Goal: Task Accomplishment & Management: Use online tool/utility

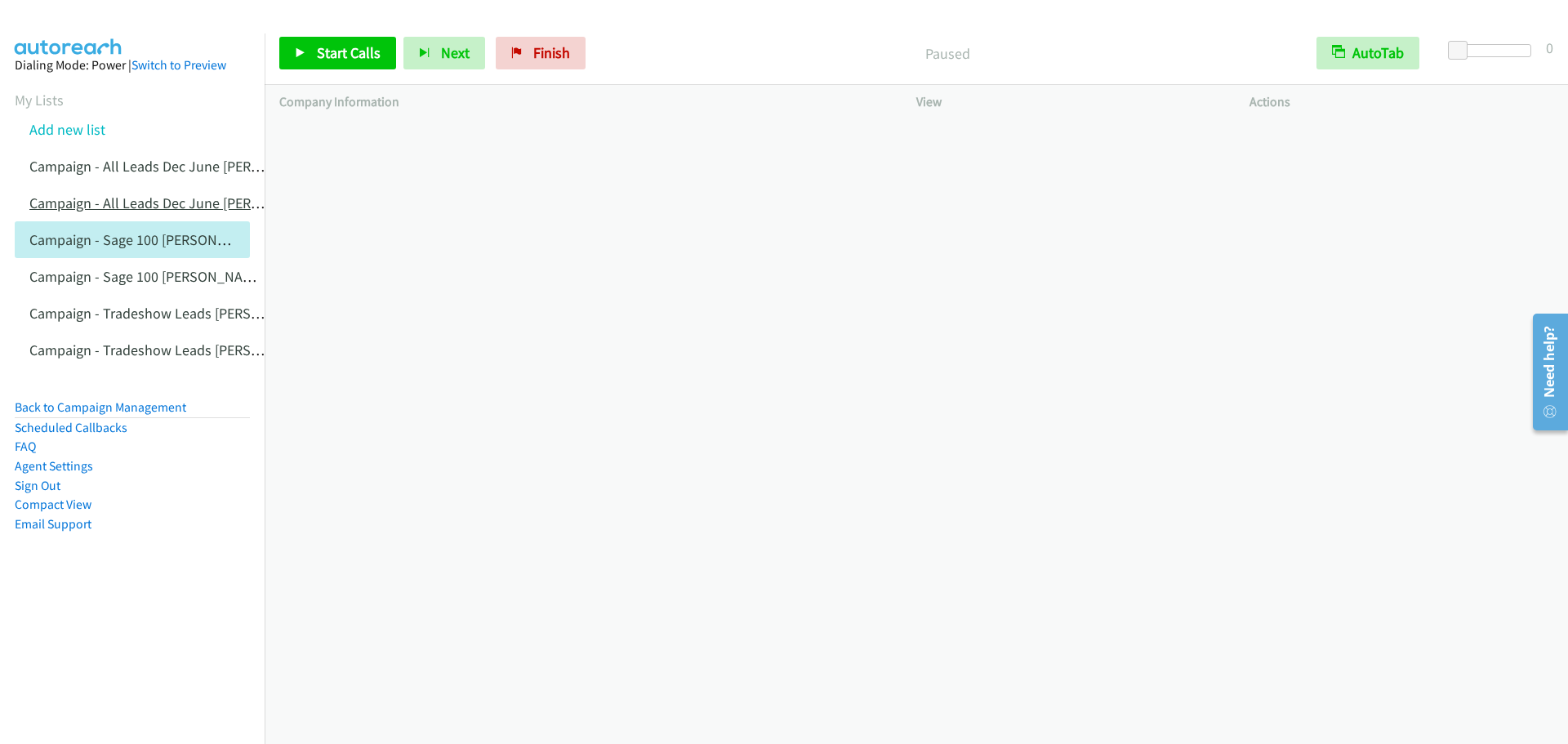
click at [151, 208] on link "Campaign - All Leads Dec June [PERSON_NAME] Cloned" at bounding box center [201, 203] width 344 height 19
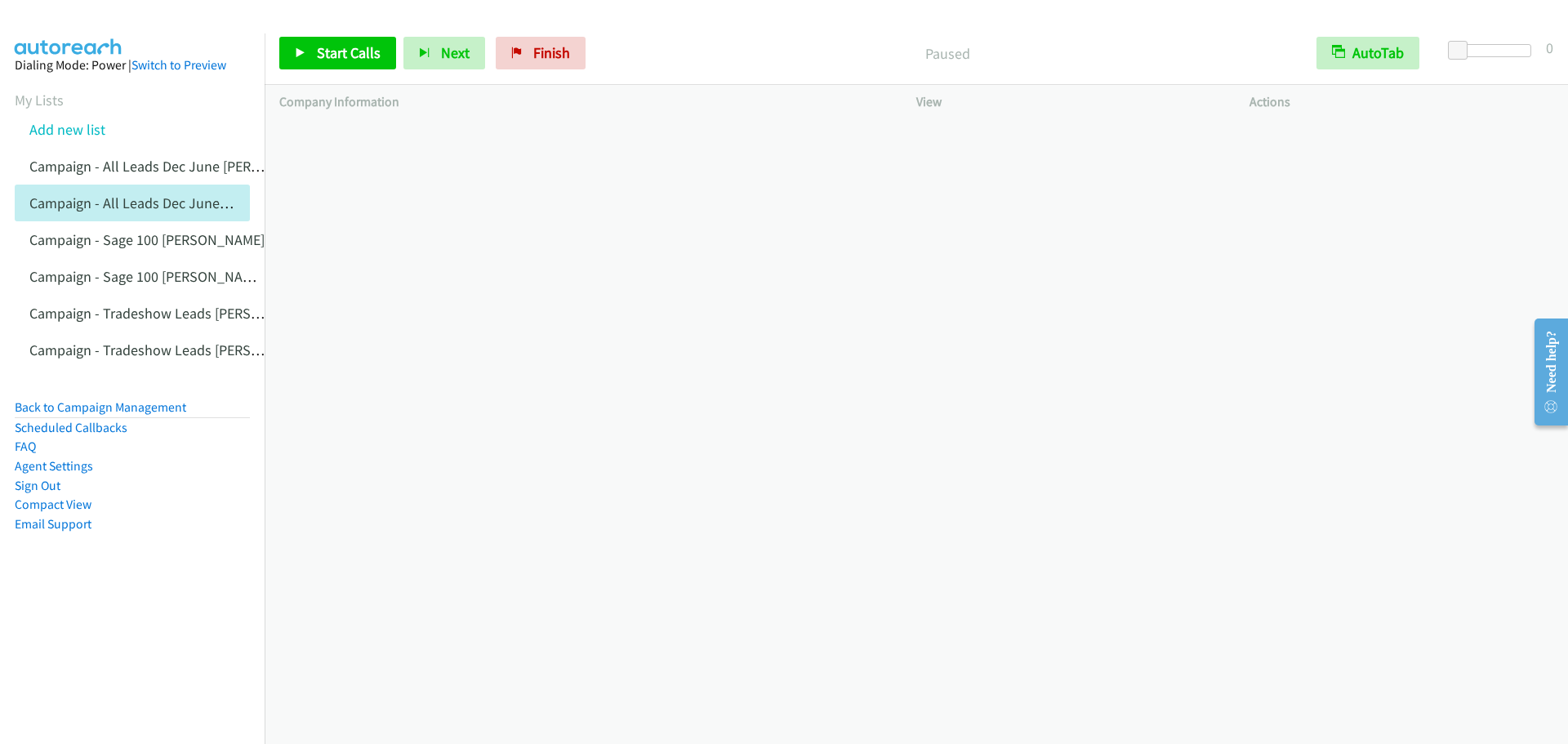
click at [151, 163] on link "Campaign - All Leads Dec June [PERSON_NAME]" at bounding box center [177, 166] width 297 height 19
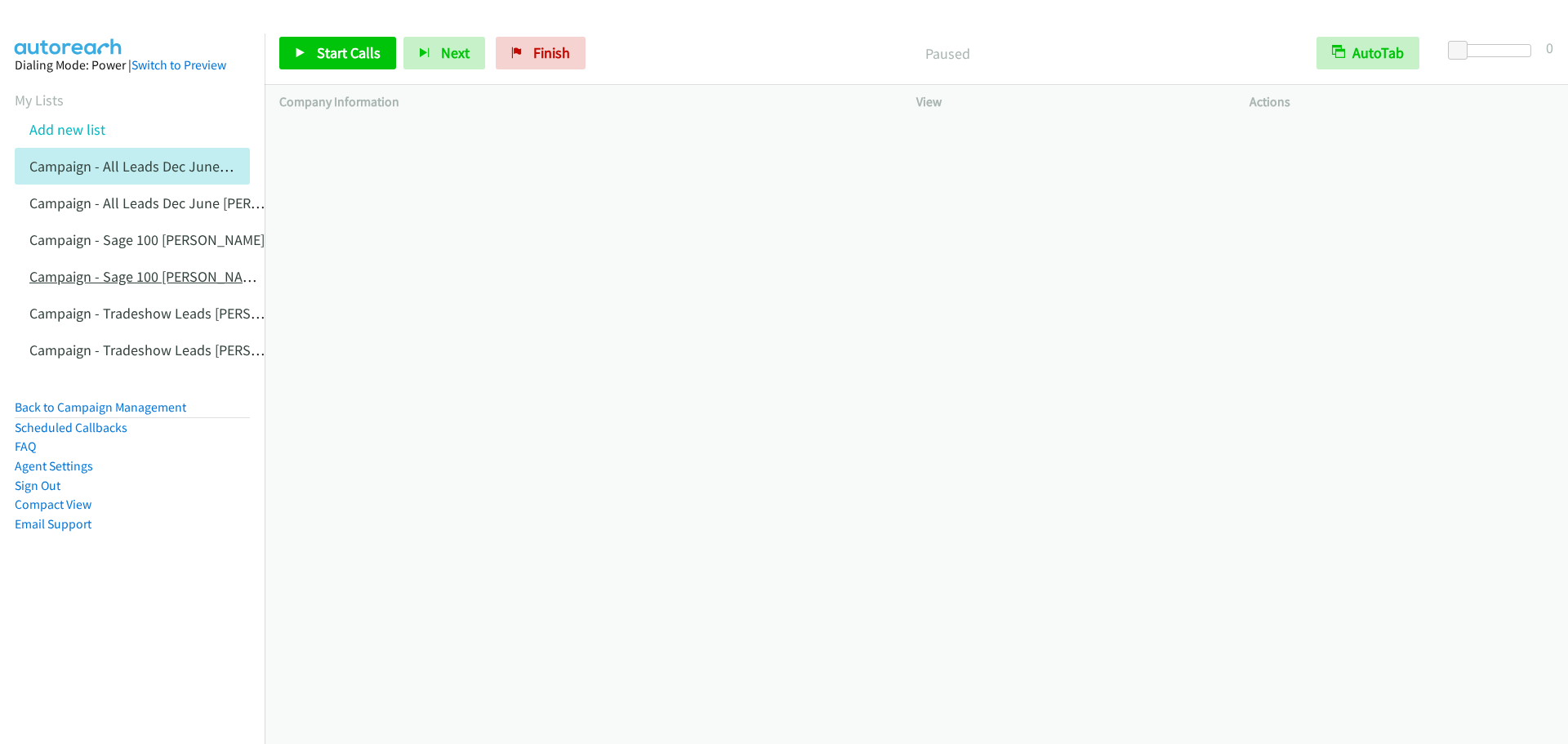
click at [124, 279] on link "Campaign - Sage 100 [PERSON_NAME] Cloned" at bounding box center [170, 276] width 282 height 19
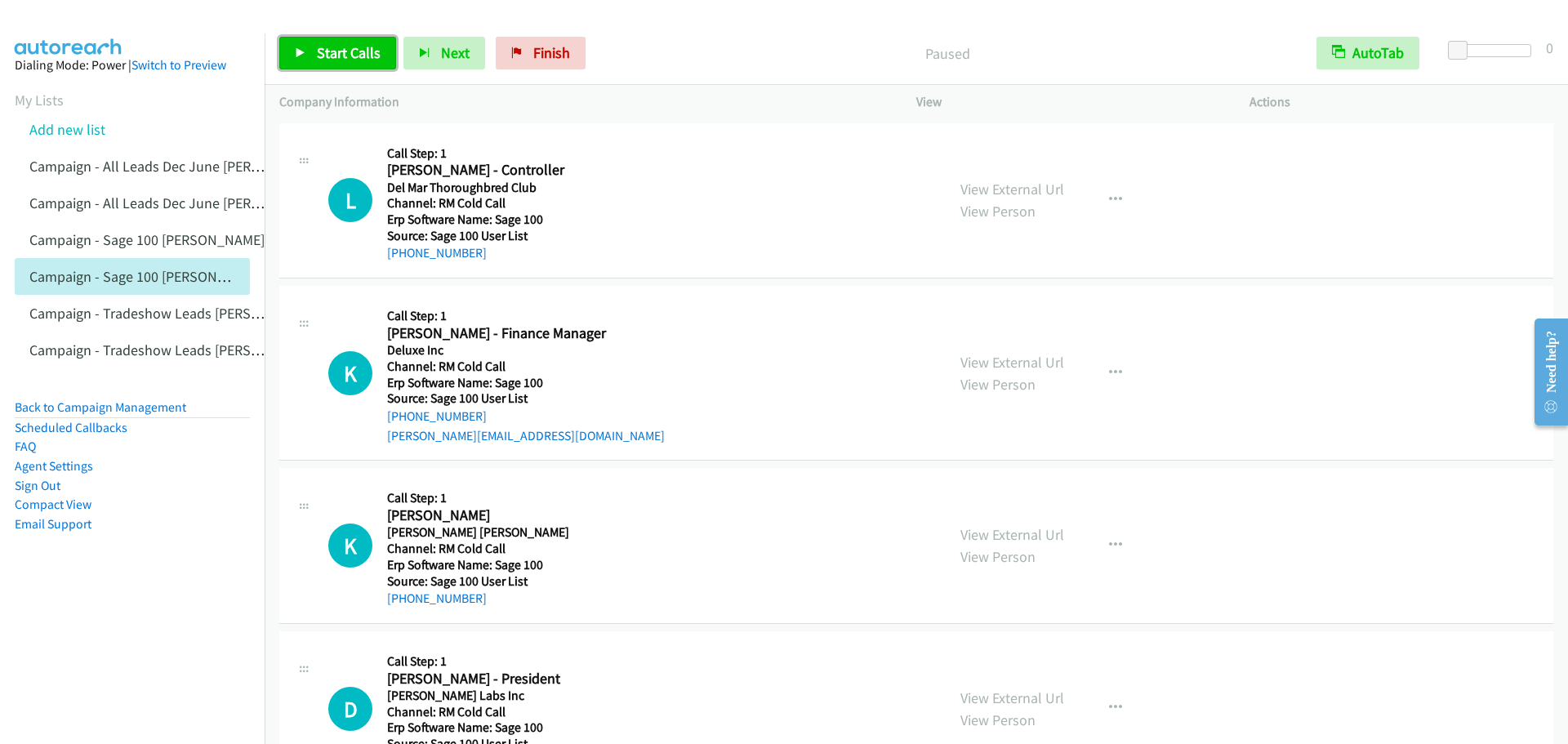
click at [371, 68] on link "Start Calls" at bounding box center [337, 53] width 117 height 33
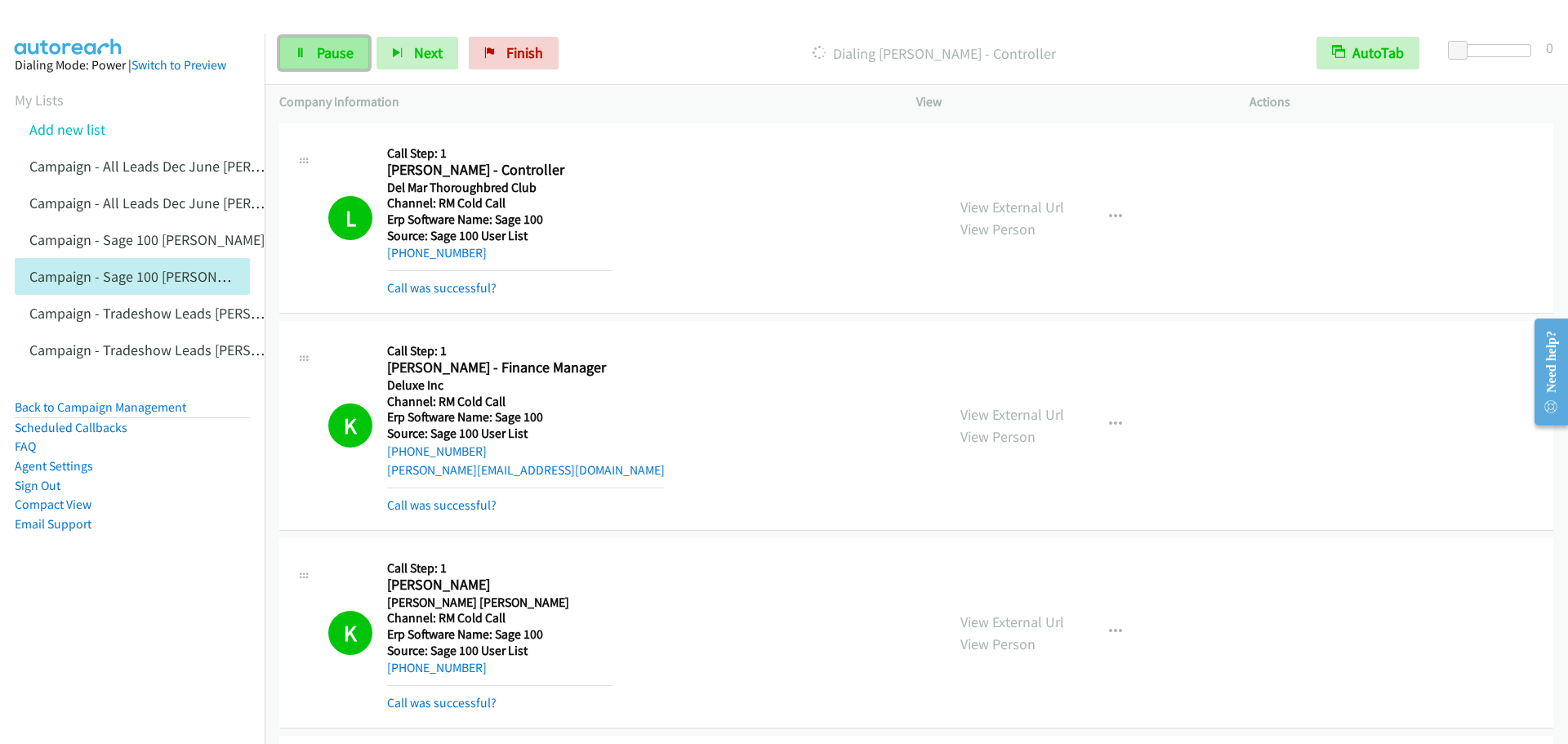
click at [304, 52] on icon at bounding box center [300, 53] width 12 height 12
click at [359, 71] on div "Start Calls Pause Next Finish Call Completed AutoTab AutoTab 0" at bounding box center [916, 53] width 1303 height 63
click at [321, 45] on span "Start Calls" at bounding box center [349, 52] width 64 height 19
click at [338, 68] on link "Pause" at bounding box center [323, 53] width 89 height 33
click at [364, 58] on span "Start Calls" at bounding box center [349, 52] width 64 height 19
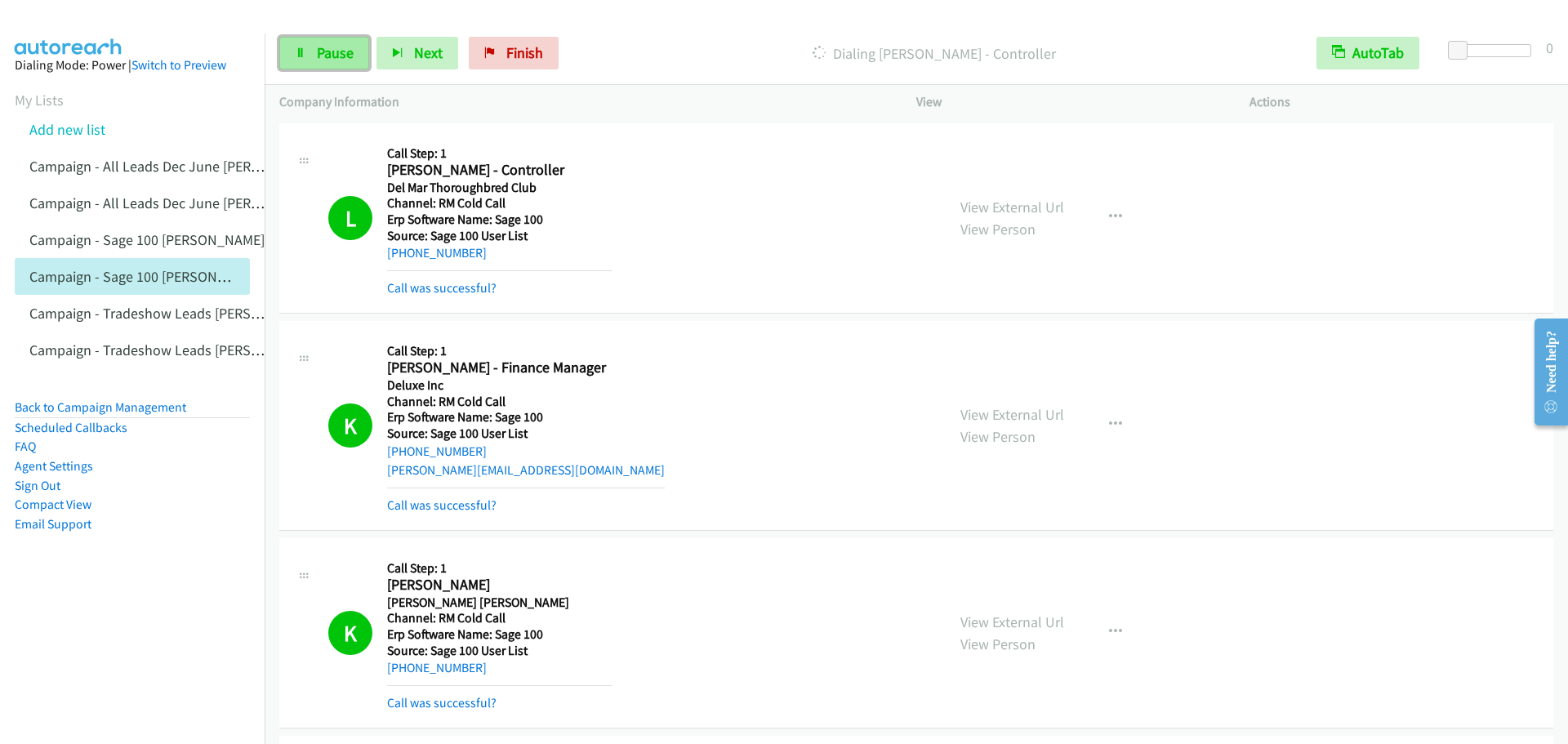
click at [344, 58] on span "Pause" at bounding box center [336, 52] width 37 height 19
click at [362, 41] on link "Start Calls" at bounding box center [337, 53] width 117 height 33
click at [321, 53] on span "Pause" at bounding box center [336, 52] width 37 height 19
click at [326, 48] on span "Start Calls" at bounding box center [349, 52] width 64 height 19
